Goal: Task Accomplishment & Management: Use online tool/utility

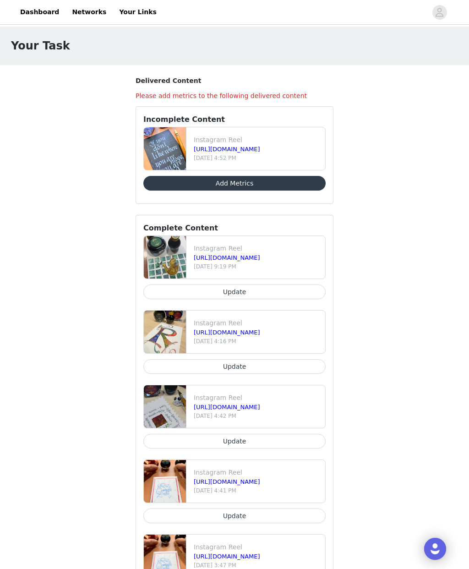
click at [215, 147] on link "[URL][DOMAIN_NAME]" at bounding box center [227, 149] width 66 height 7
click at [259, 184] on button "Add Metrics" at bounding box center [234, 183] width 182 height 15
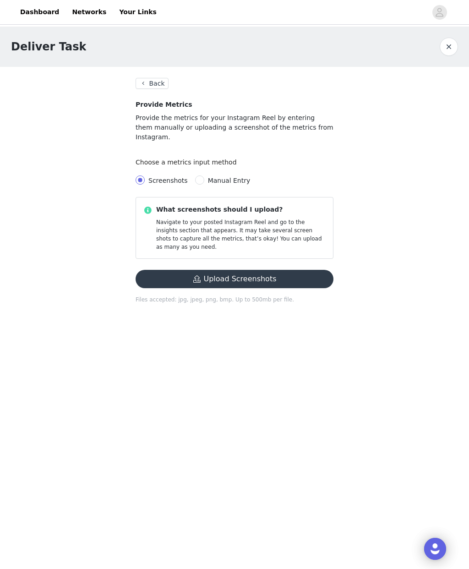
click at [235, 270] on button "Upload Screenshots" at bounding box center [235, 279] width 198 height 18
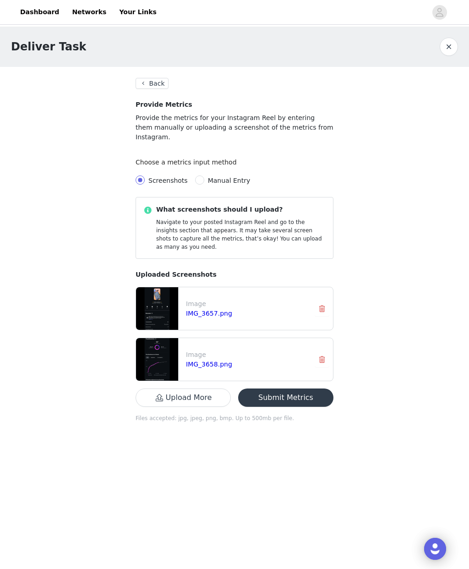
click at [270, 388] on button "Submit Metrics" at bounding box center [285, 397] width 95 height 18
